Goal: Navigation & Orientation: Find specific page/section

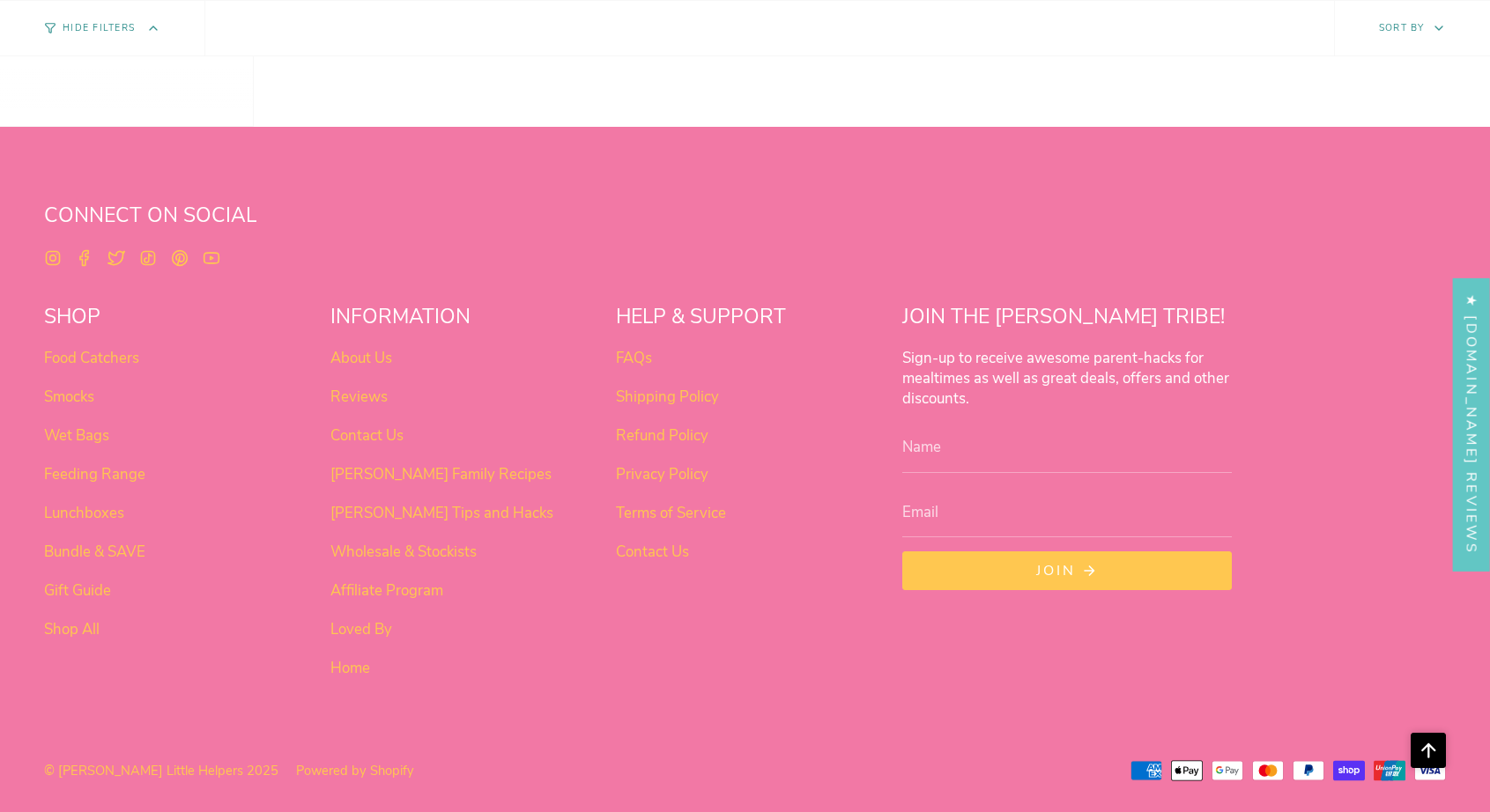
scroll to position [1108, 0]
